Goal: Task Accomplishment & Management: Use online tool/utility

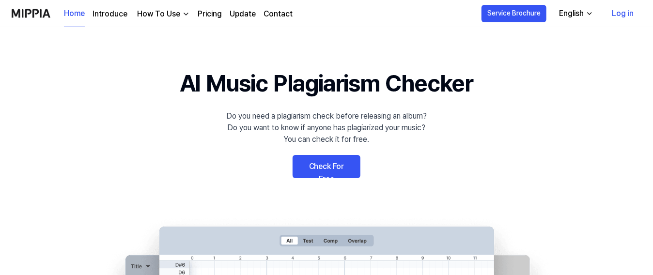
click at [317, 164] on link "Check For Free" at bounding box center [326, 166] width 68 height 23
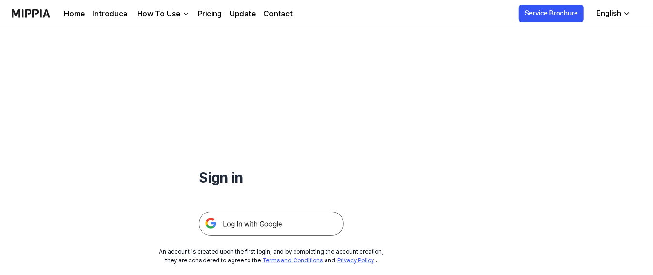
click at [613, 14] on div "English" at bounding box center [608, 14] width 29 height 12
click at [613, 15] on div "English" at bounding box center [608, 14] width 29 height 12
click at [255, 228] on img at bounding box center [271, 224] width 145 height 24
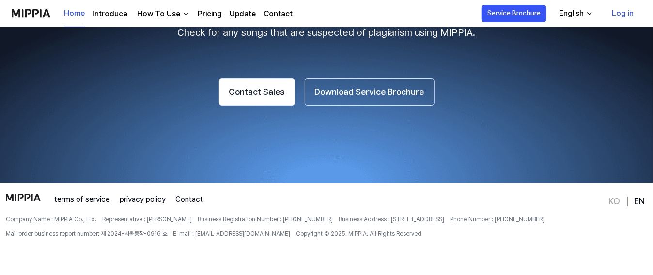
scroll to position [1814, 0]
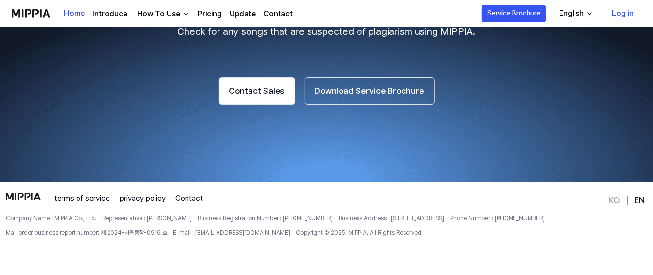
click at [113, 16] on link "Introduce" at bounding box center [109, 14] width 35 height 12
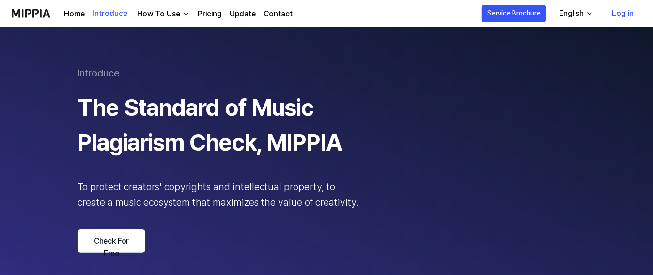
click at [76, 4] on div "Home Introduce How To Use Pricing Update Contact" at bounding box center [178, 13] width 229 height 27
click at [621, 14] on link "Log in" at bounding box center [622, 13] width 37 height 27
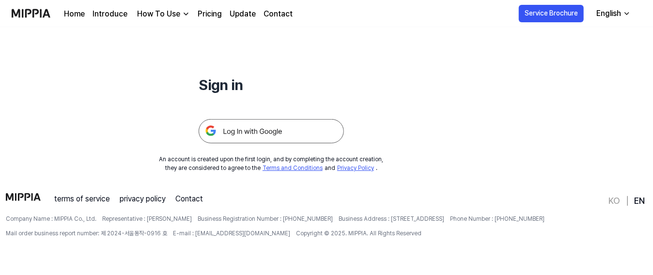
scroll to position [93, 0]
click at [293, 130] on img at bounding box center [271, 131] width 145 height 24
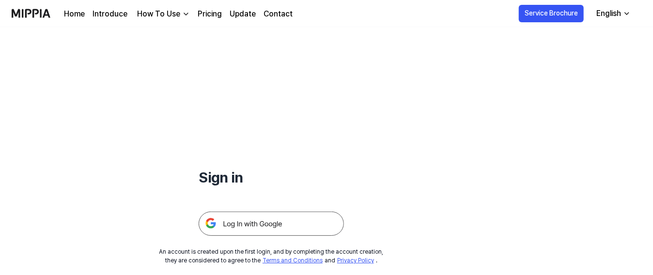
click at [42, 10] on img at bounding box center [31, 13] width 39 height 27
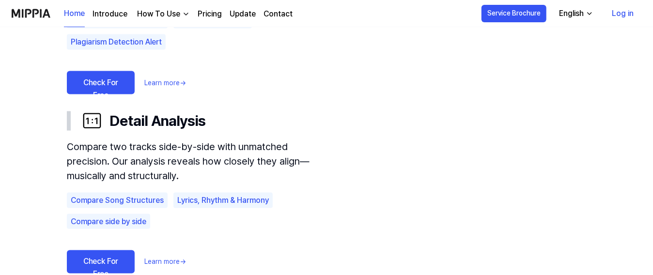
scroll to position [679, 0]
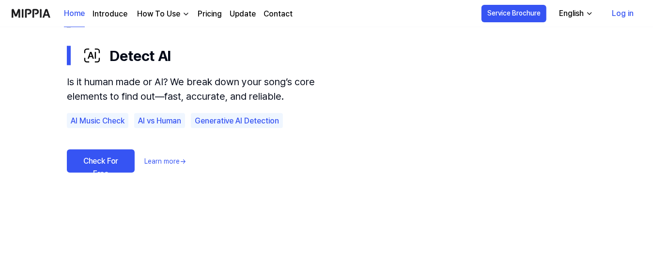
click at [110, 160] on link "Check For Free" at bounding box center [101, 161] width 68 height 23
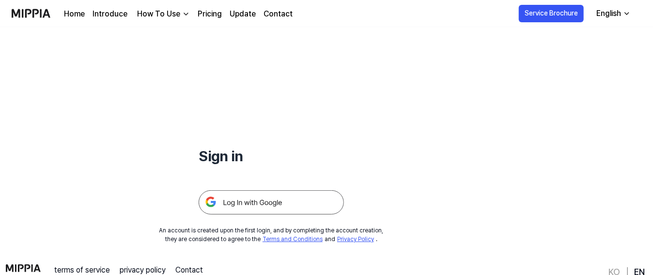
scroll to position [93, 0]
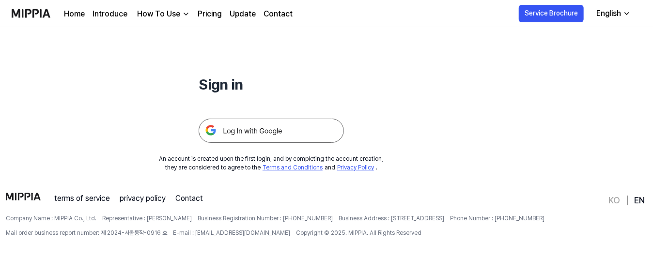
click at [280, 141] on img at bounding box center [271, 131] width 145 height 24
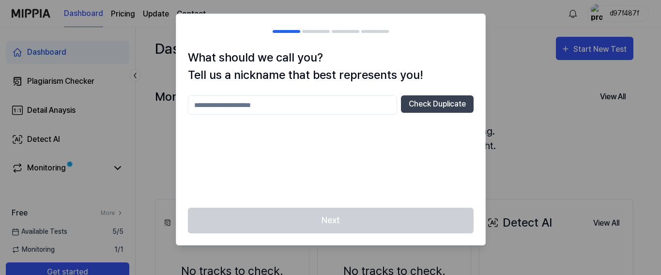
scroll to position [8, 0]
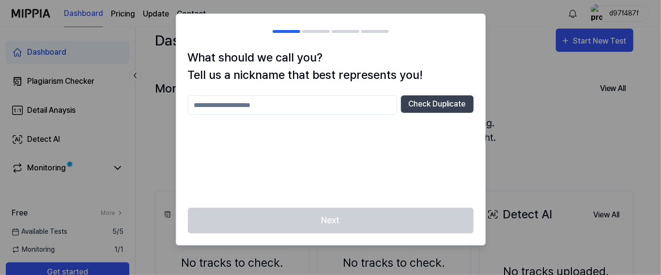
click at [239, 107] on input "text" at bounding box center [292, 104] width 209 height 19
click at [545, 147] on div at bounding box center [330, 137] width 661 height 275
click at [310, 30] on h2 at bounding box center [330, 31] width 309 height 35
click at [280, 106] on input "text" at bounding box center [292, 104] width 209 height 19
click at [418, 108] on button "Check Duplicate" at bounding box center [437, 103] width 73 height 17
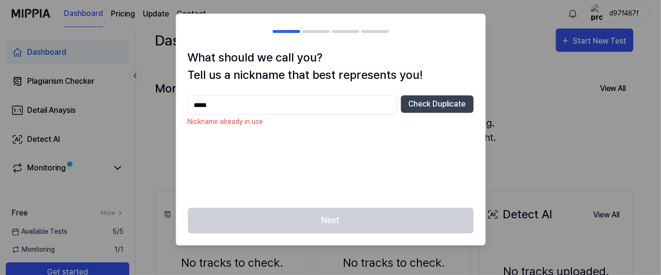
click at [254, 115] on div "***** Check Duplicate Nickname already in use" at bounding box center [331, 145] width 286 height 101
click at [252, 111] on input "*****" at bounding box center [292, 104] width 209 height 19
type input "*****"
click at [460, 107] on button "Check Duplicate" at bounding box center [437, 103] width 73 height 17
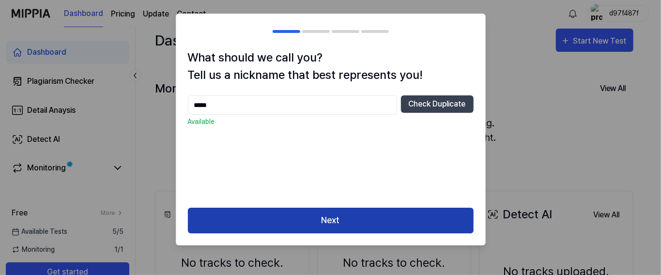
drag, startPoint x: 368, startPoint y: 216, endPoint x: 349, endPoint y: 234, distance: 26.0
click at [368, 217] on button "Next" at bounding box center [331, 221] width 286 height 26
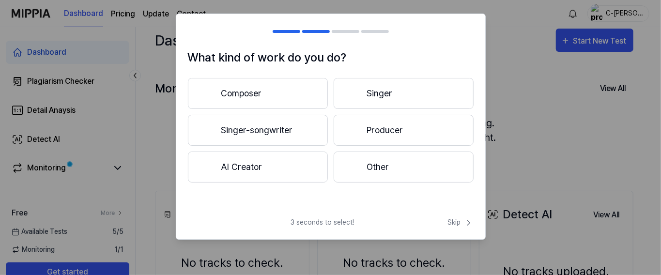
click at [255, 171] on button "AI Creator" at bounding box center [258, 167] width 140 height 31
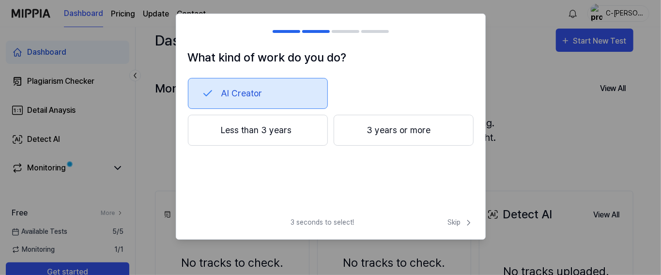
click at [250, 132] on button "Less than 3 years" at bounding box center [258, 130] width 140 height 31
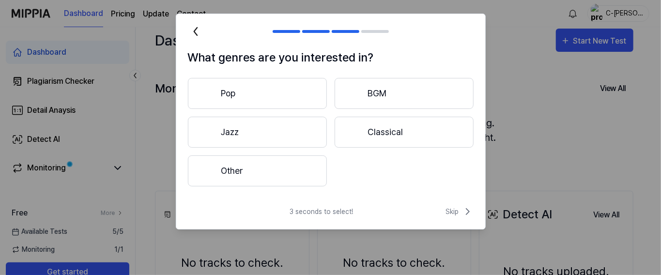
click at [251, 97] on button "Pop" at bounding box center [257, 93] width 139 height 31
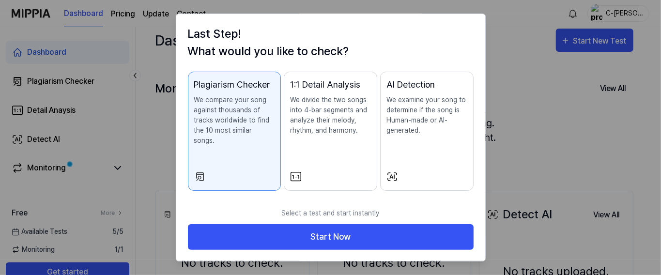
scroll to position [24, 0]
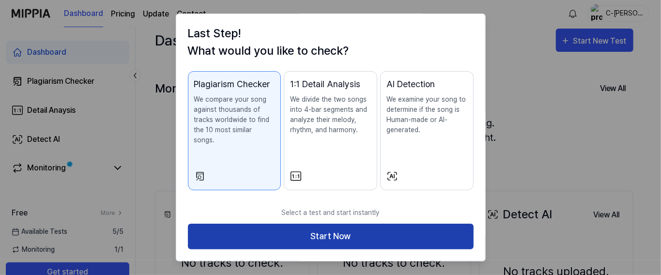
click at [279, 237] on button "Start Now" at bounding box center [331, 237] width 286 height 26
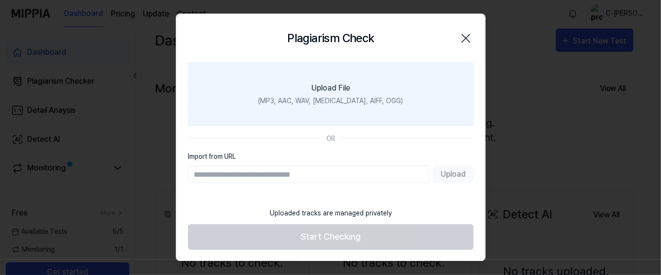
click at [326, 87] on div "Upload File" at bounding box center [330, 88] width 39 height 12
click at [0, 0] on input "Upload File (MP3, AAC, WAV, FLAC, AIFF, OGG)" at bounding box center [0, 0] width 0 height 0
click at [320, 107] on label "Upload File (MP3, AAC, WAV, FLAC, AIFF, OGG)" at bounding box center [331, 93] width 286 height 63
click at [0, 0] on input "Upload File (MP3, AAC, WAV, FLAC, AIFF, OGG)" at bounding box center [0, 0] width 0 height 0
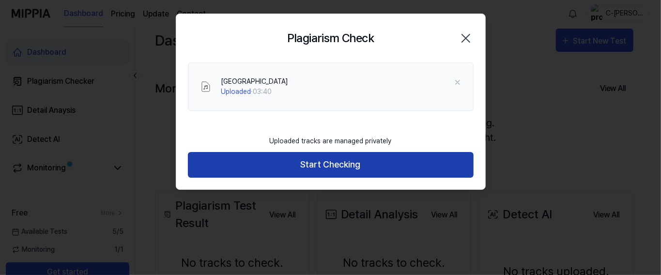
click at [310, 168] on button "Start Checking" at bounding box center [331, 165] width 286 height 26
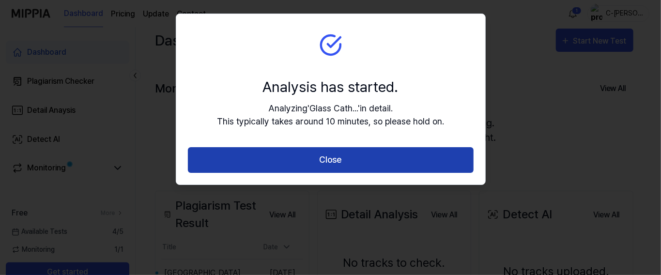
click at [313, 162] on button "Close" at bounding box center [331, 160] width 286 height 26
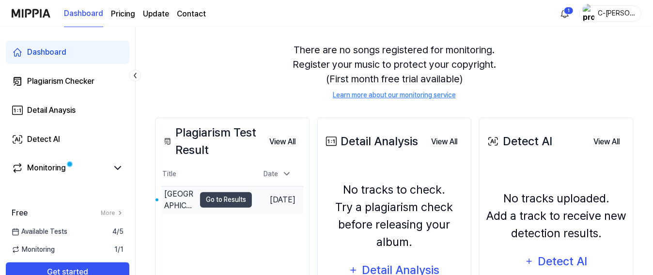
scroll to position [111, 0]
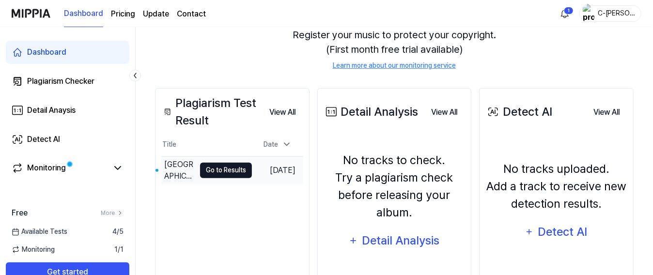
click at [211, 172] on button "Go to Results" at bounding box center [226, 170] width 52 height 15
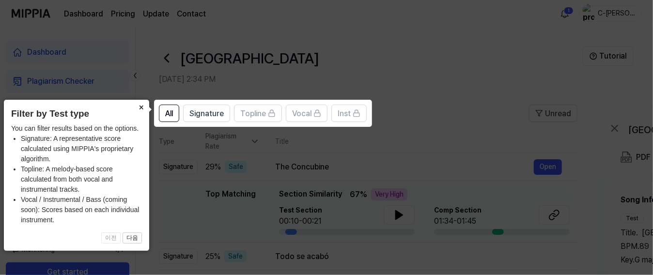
click at [142, 105] on button "×" at bounding box center [141, 107] width 15 height 14
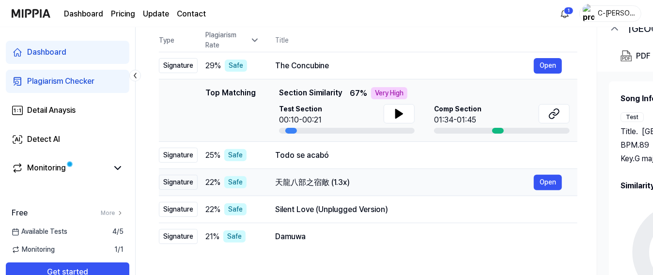
scroll to position [103, 0]
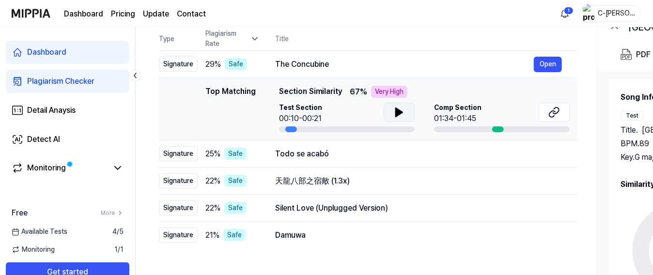
click at [398, 114] on icon at bounding box center [399, 112] width 7 height 9
click at [451, 116] on div "01:34-01:45" at bounding box center [457, 119] width 47 height 12
click at [555, 109] on icon at bounding box center [554, 113] width 12 height 12
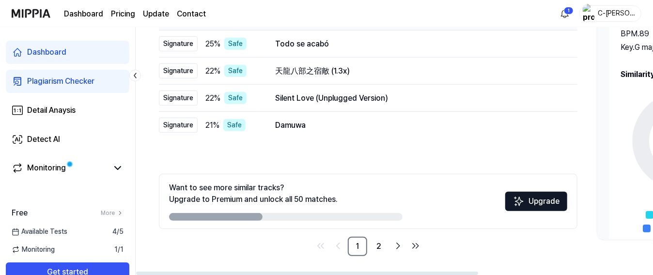
scroll to position [213, 0]
click at [377, 247] on link "2" at bounding box center [378, 245] width 19 height 19
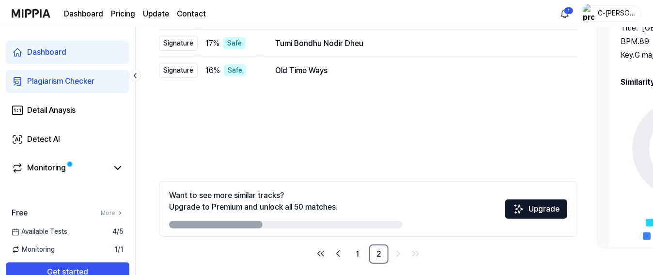
scroll to position [213, 0]
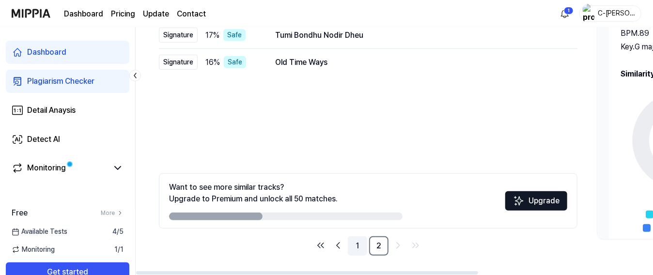
click at [357, 248] on link "1" at bounding box center [357, 245] width 19 height 19
